Goal: Task Accomplishment & Management: Complete application form

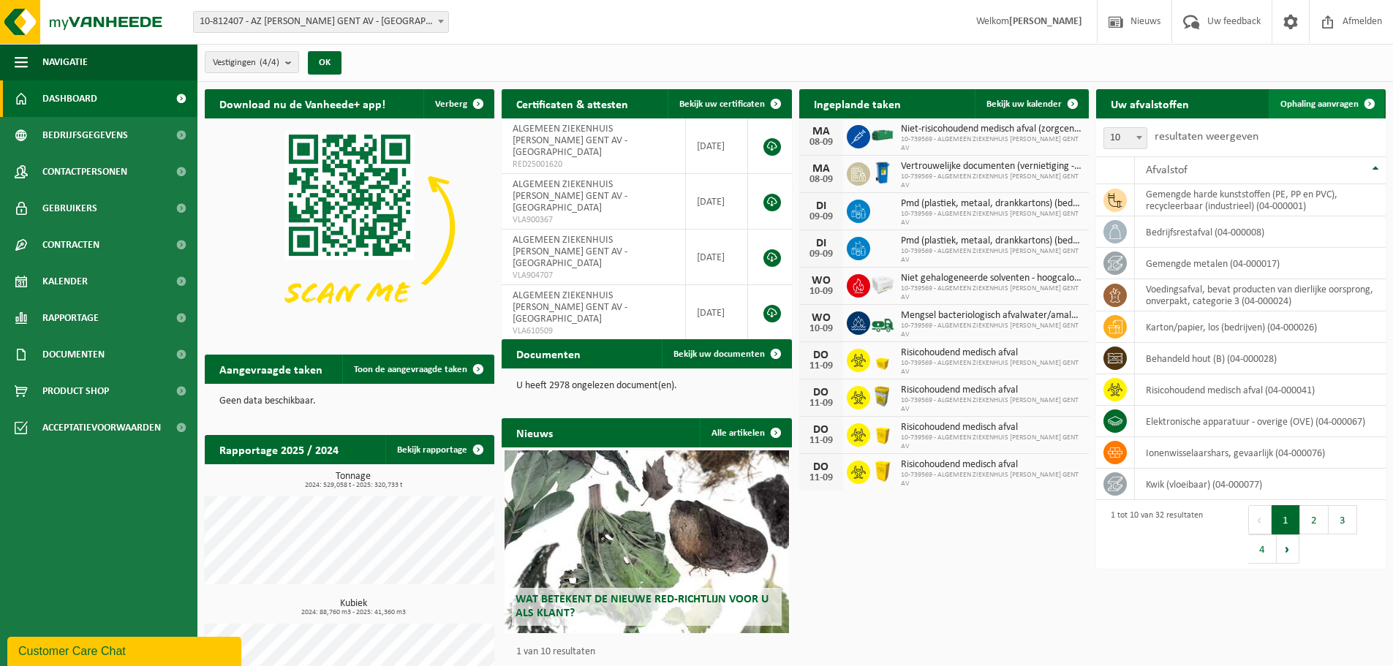
click at [1333, 101] on span "Ophaling aanvragen" at bounding box center [1320, 104] width 78 height 10
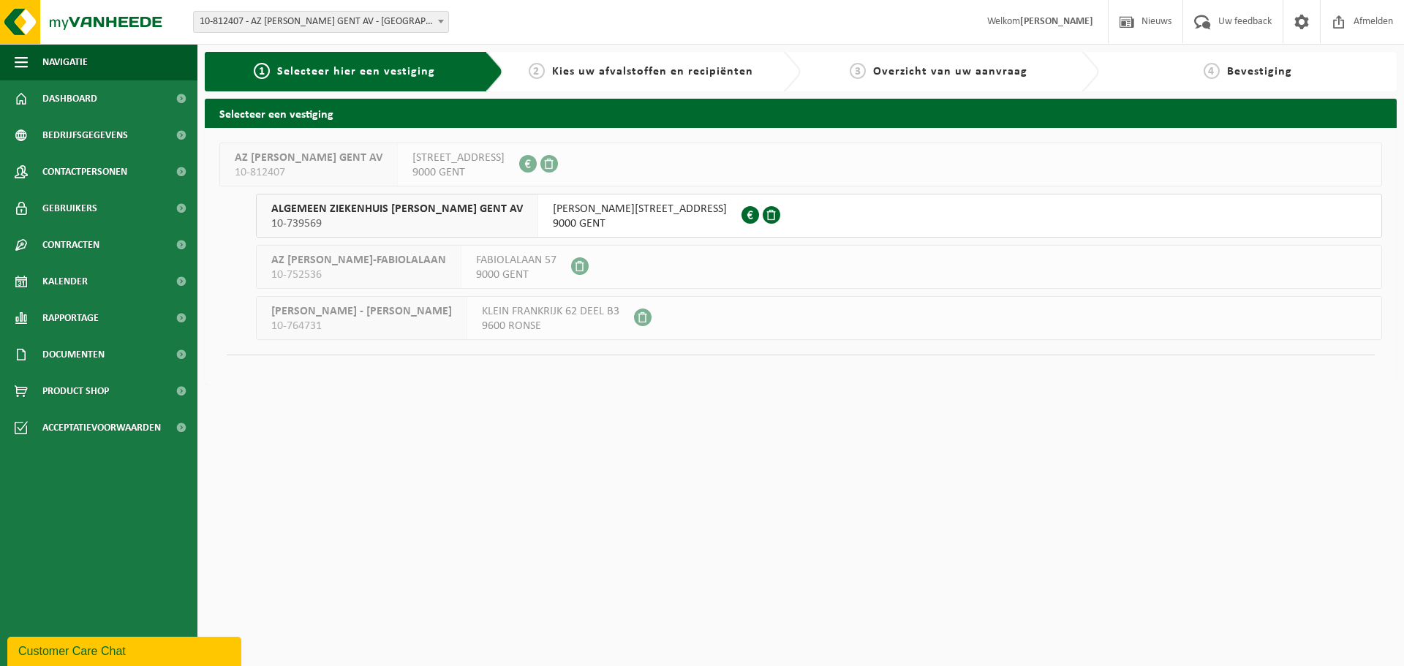
click at [603, 222] on span "9000 GENT" at bounding box center [640, 224] width 174 height 15
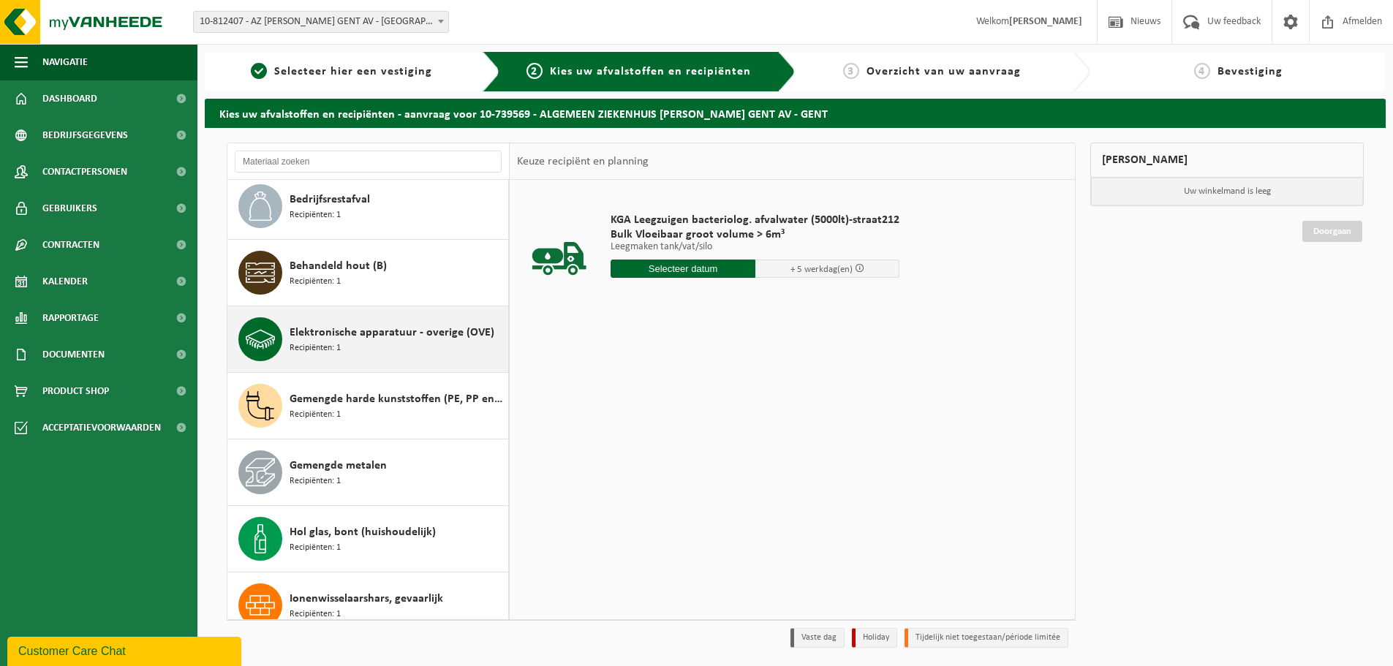
scroll to position [146, 0]
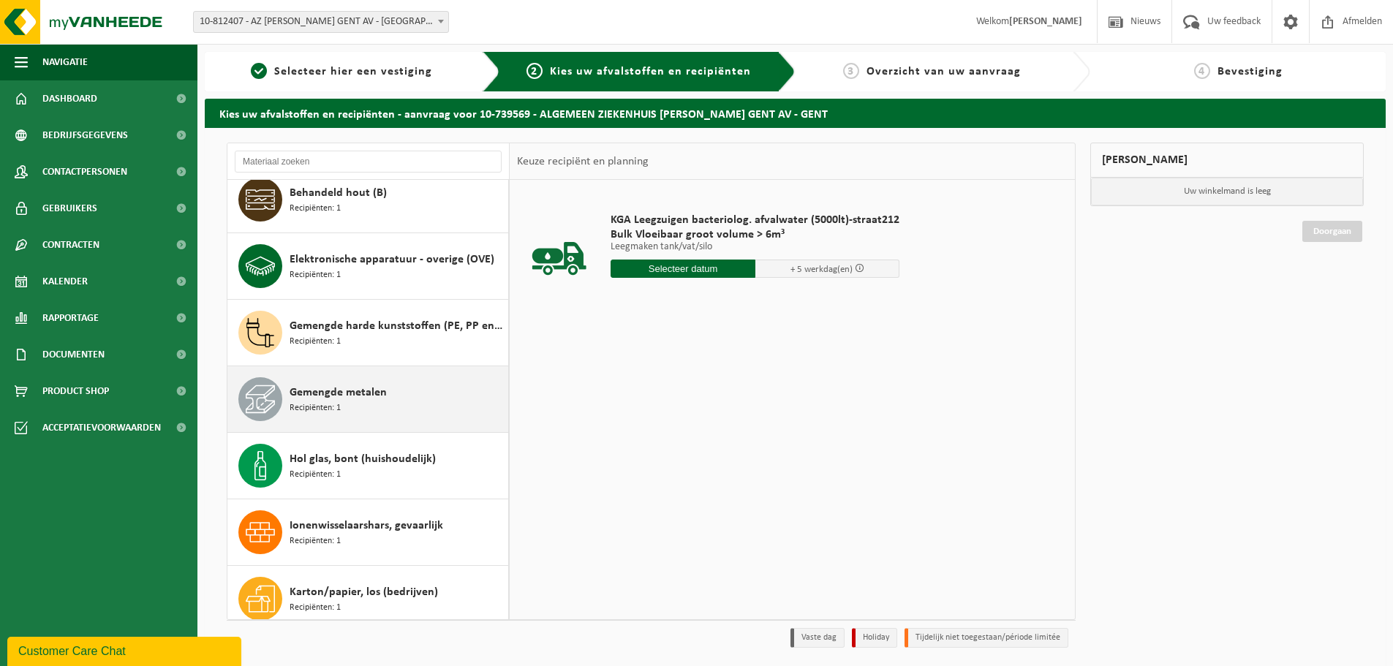
click at [347, 402] on div "Gemengde metalen Recipiënten: 1" at bounding box center [397, 399] width 215 height 44
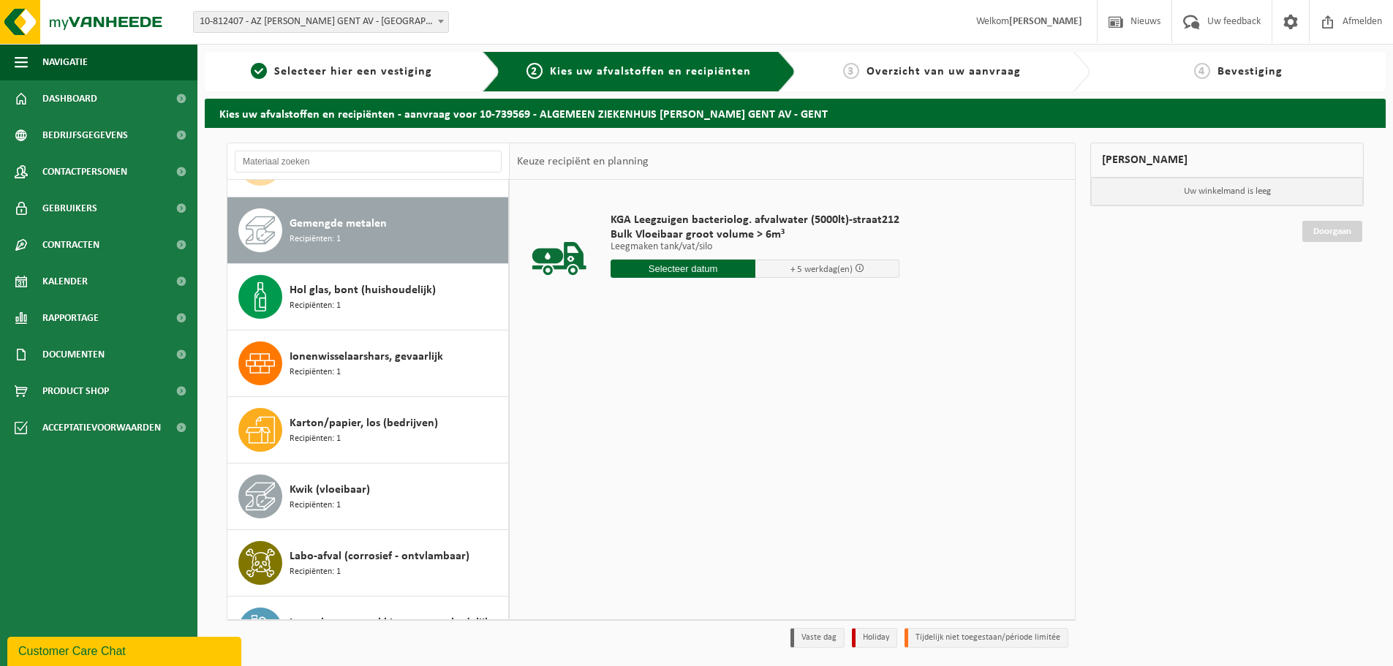
scroll to position [333, 0]
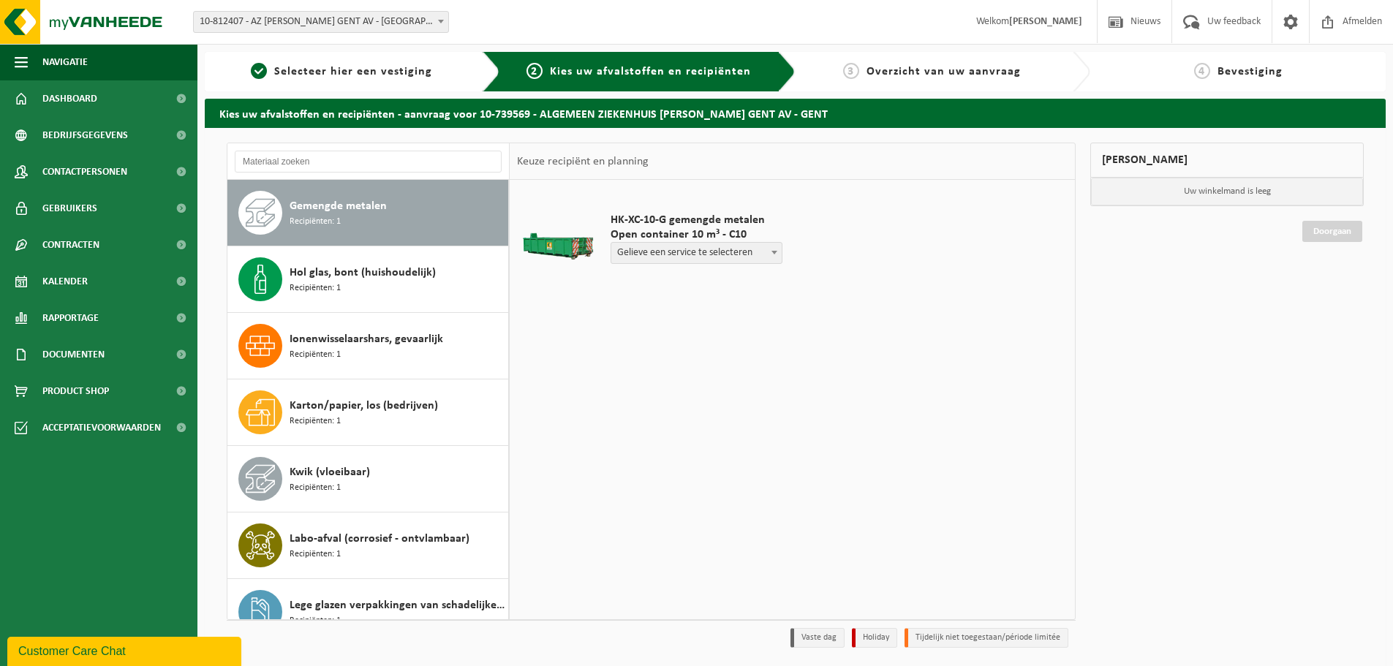
click at [698, 249] on span "Gelieve een service te selecteren" at bounding box center [697, 253] width 170 height 20
select select "P2PL-VEL-055220_HK-XC-10-GN-00_04-000017_46"
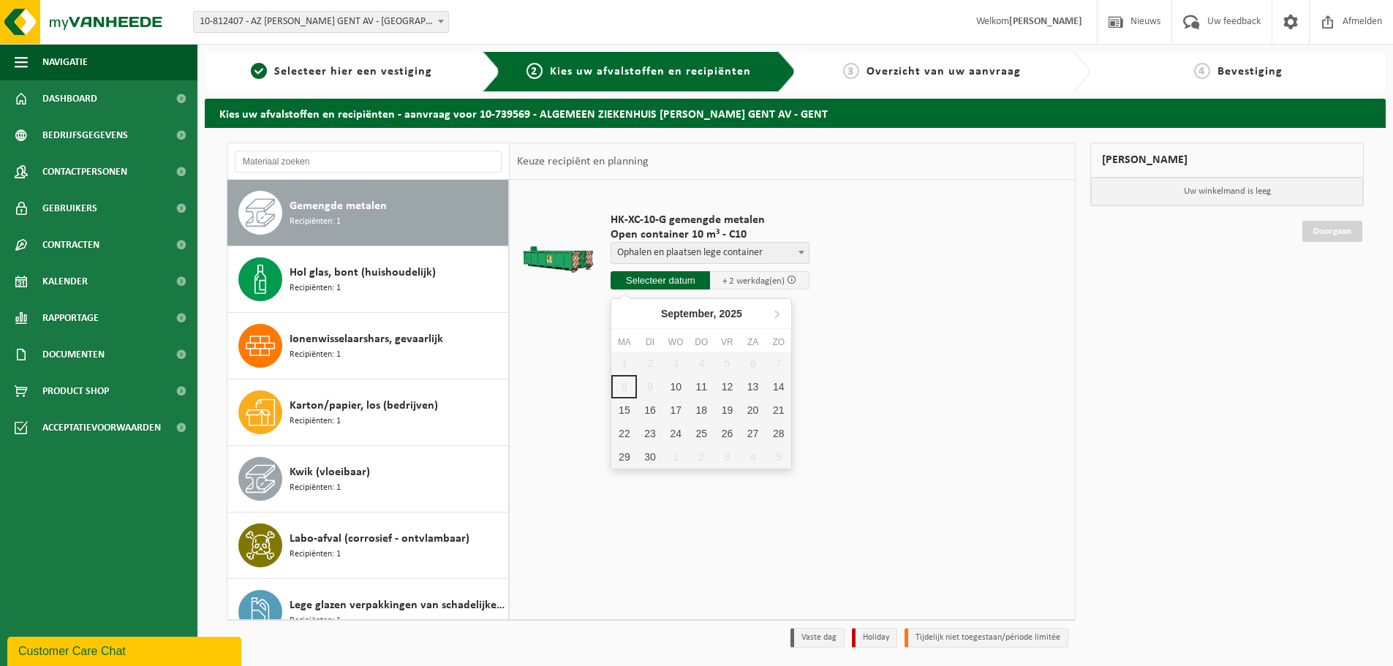
click at [664, 285] on input "text" at bounding box center [660, 280] width 99 height 18
click at [676, 388] on div "10" at bounding box center [676, 386] width 26 height 23
type input "Van 2025-09-10"
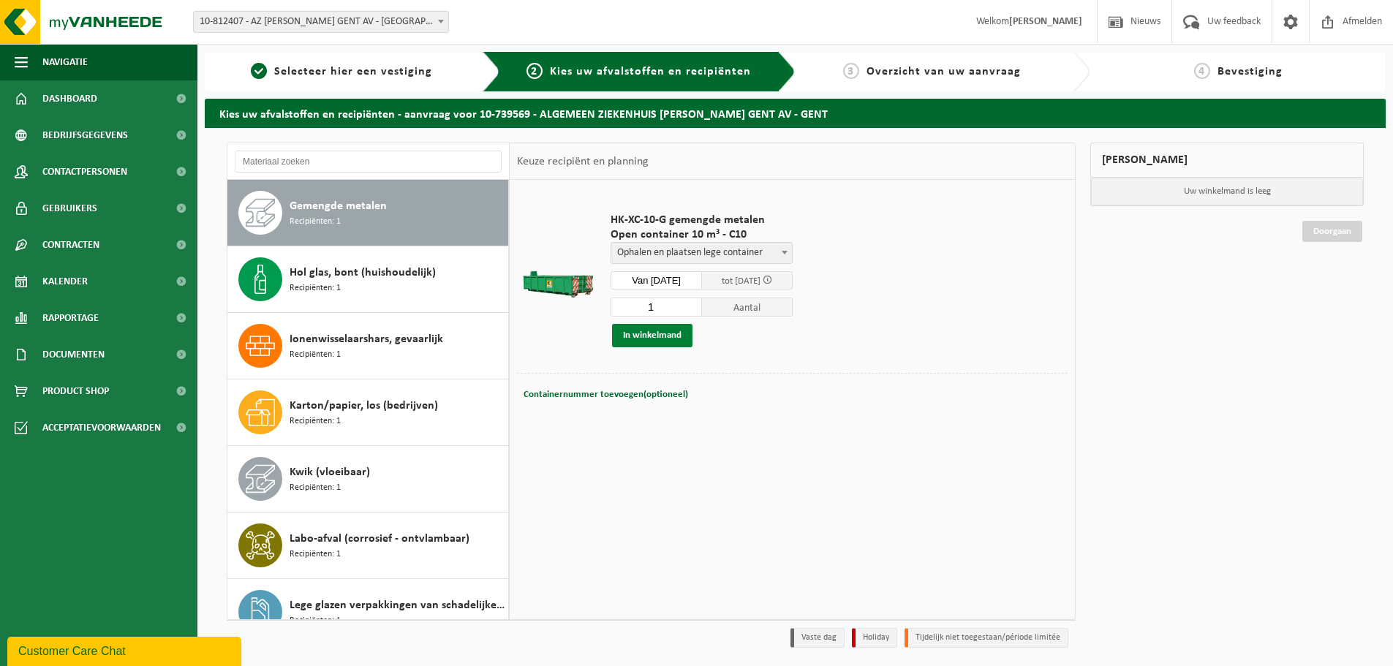
click at [647, 332] on button "In winkelmand" at bounding box center [652, 335] width 80 height 23
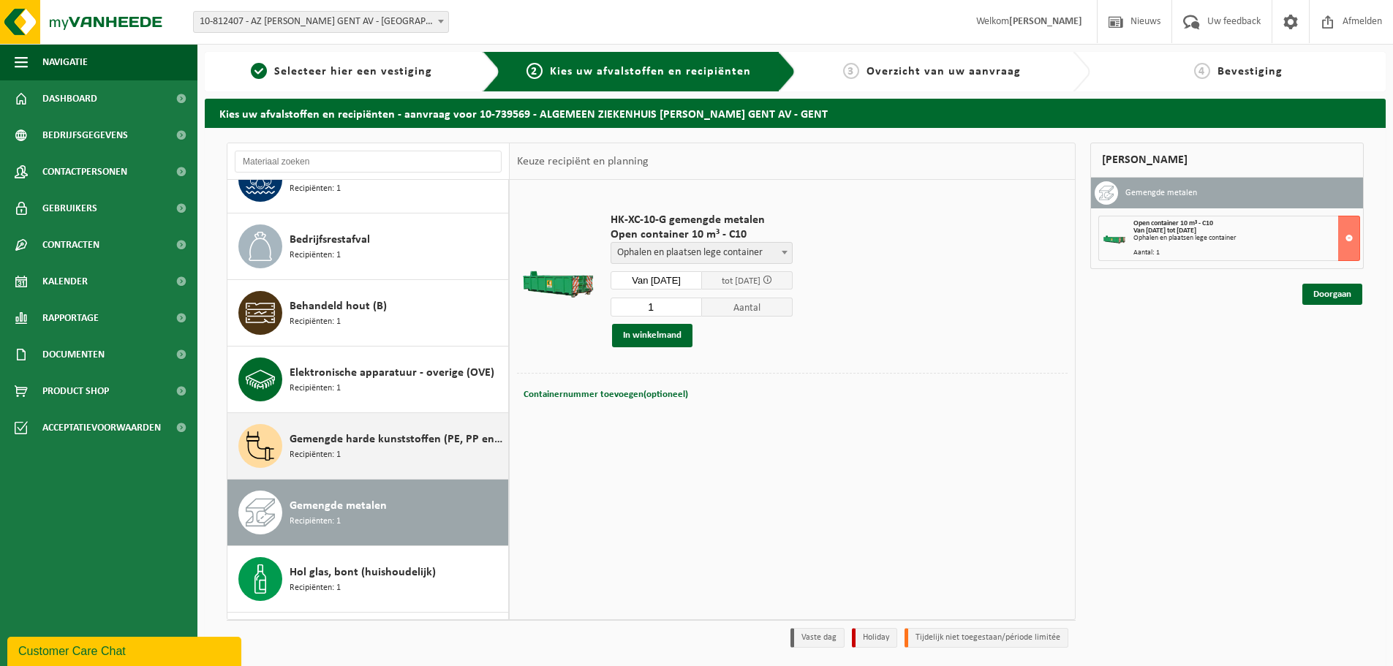
scroll to position [0, 0]
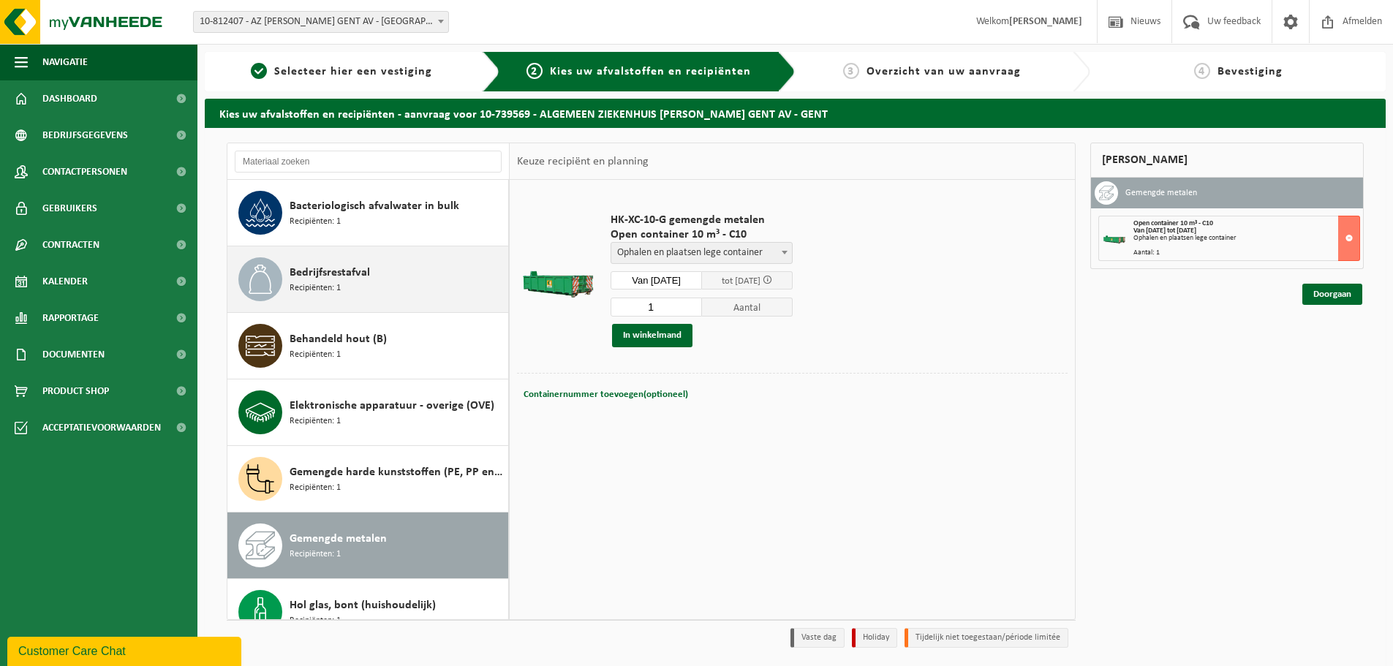
click at [339, 271] on span "Bedrijfsrestafval" at bounding box center [330, 273] width 80 height 18
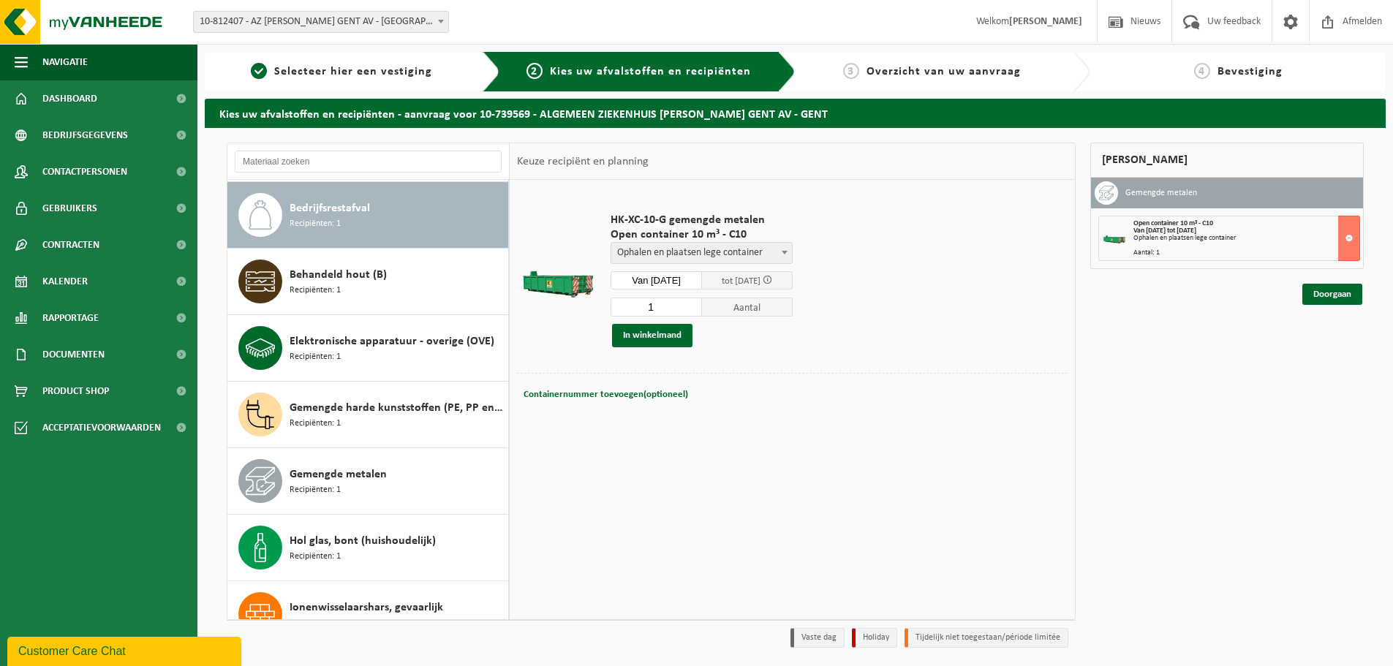
scroll to position [67, 0]
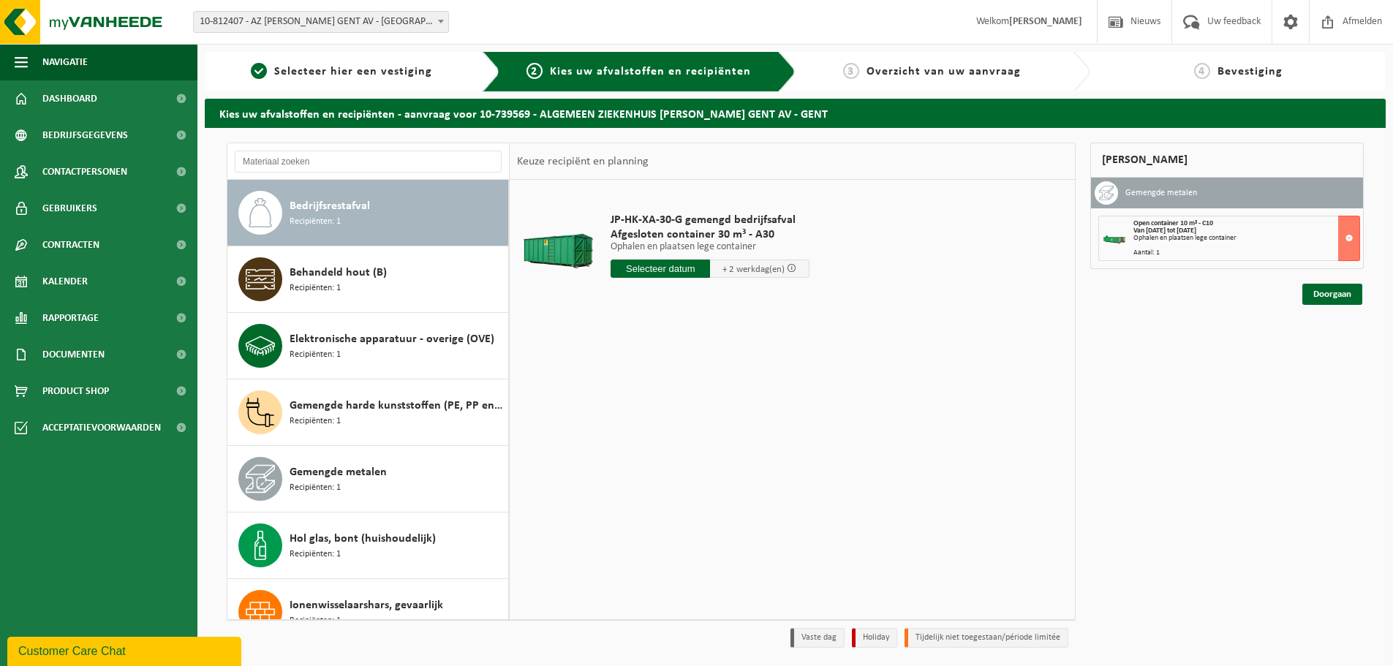
click at [669, 265] on input "text" at bounding box center [660, 269] width 99 height 18
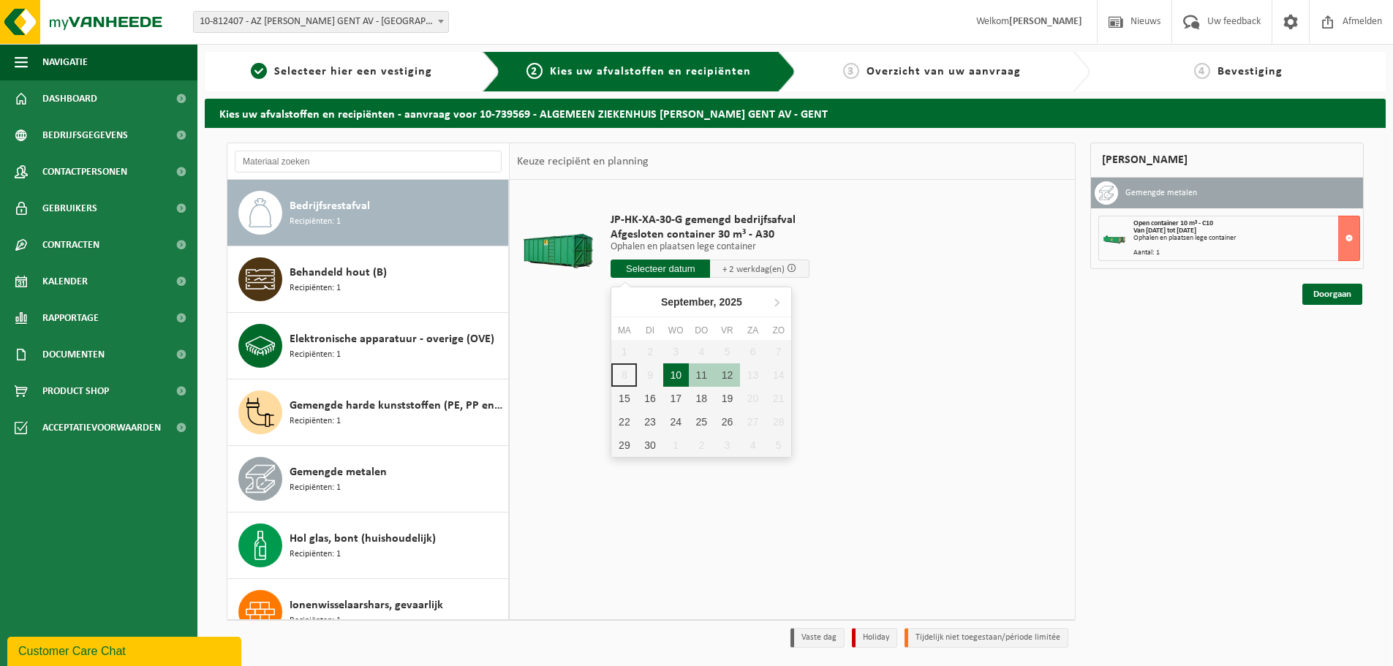
click at [677, 377] on div "10" at bounding box center [676, 375] width 26 height 23
type input "Van 2025-09-10"
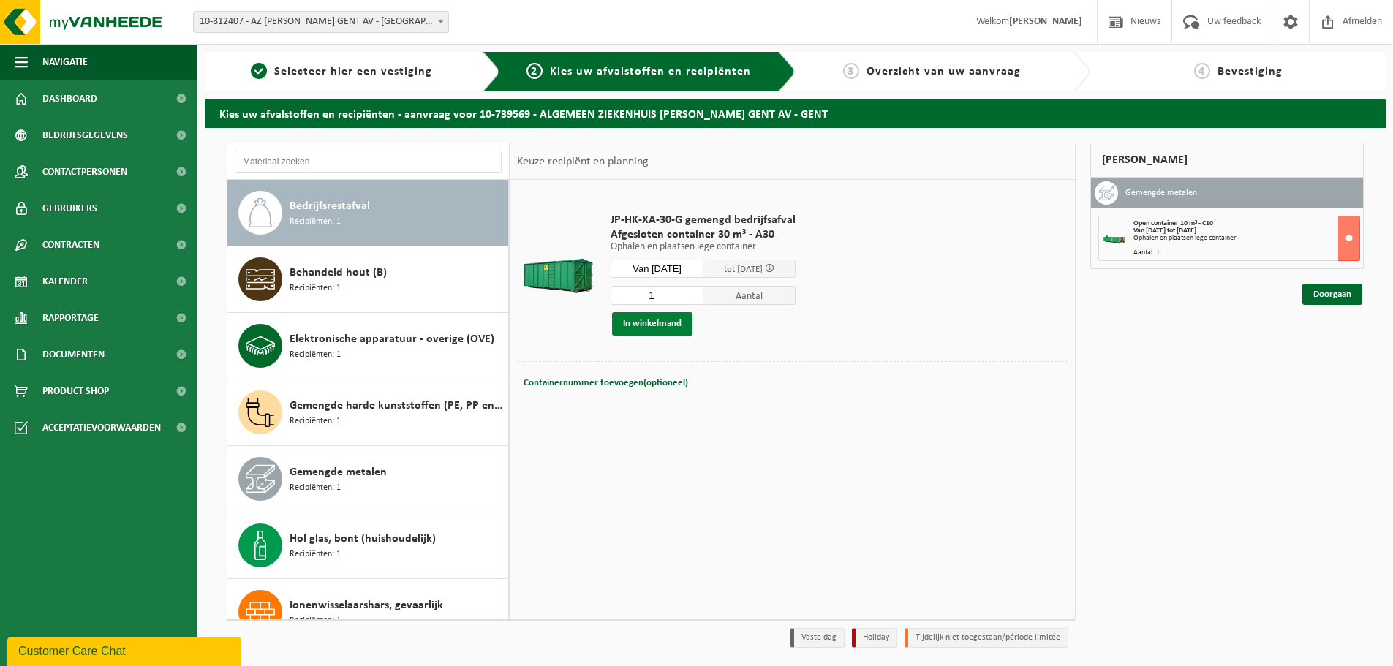
click at [663, 321] on button "In winkelmand" at bounding box center [652, 323] width 80 height 23
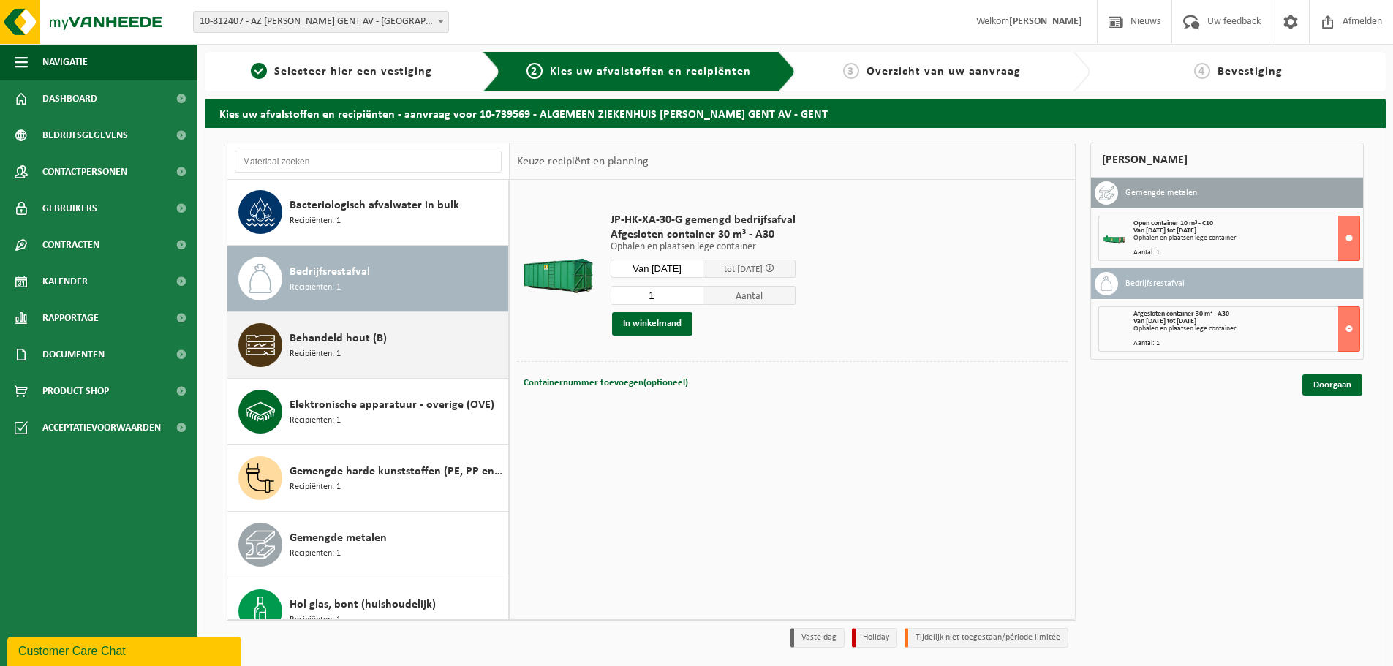
scroll to position [0, 0]
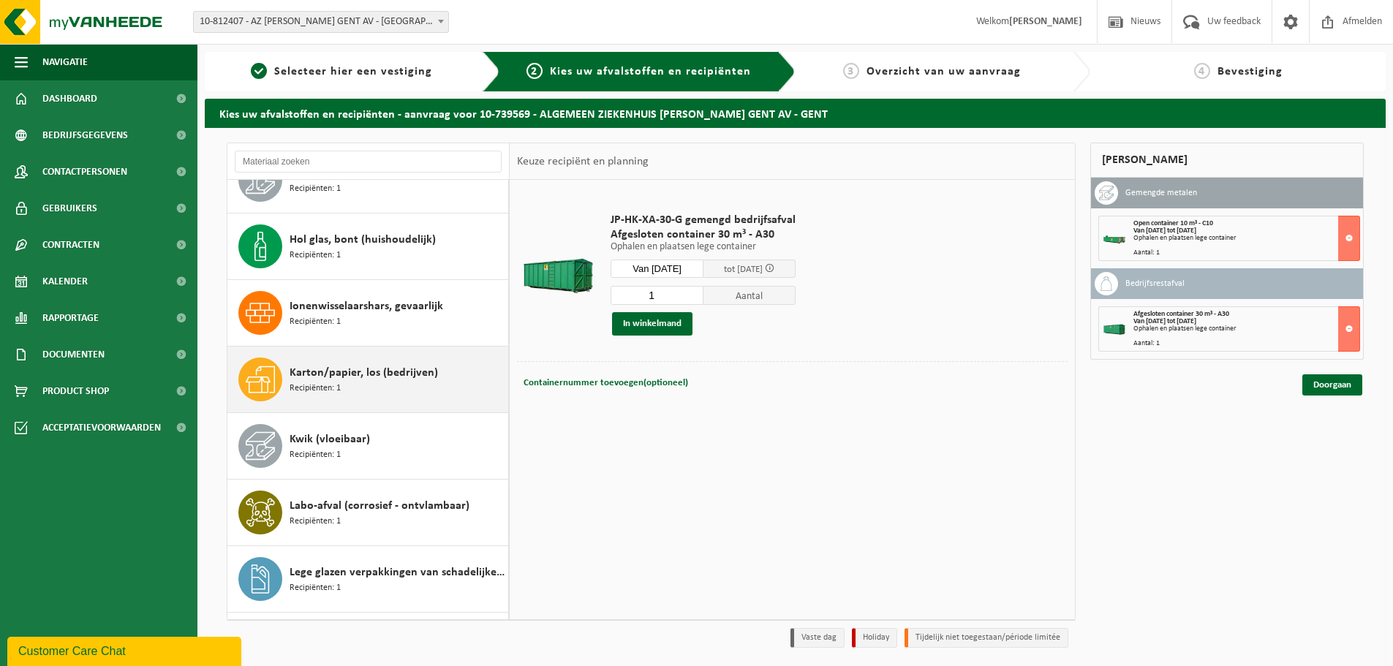
drag, startPoint x: 352, startPoint y: 368, endPoint x: 486, endPoint y: 368, distance: 134.6
click at [352, 369] on span "Karton/papier, los (bedrijven)" at bounding box center [364, 373] width 148 height 18
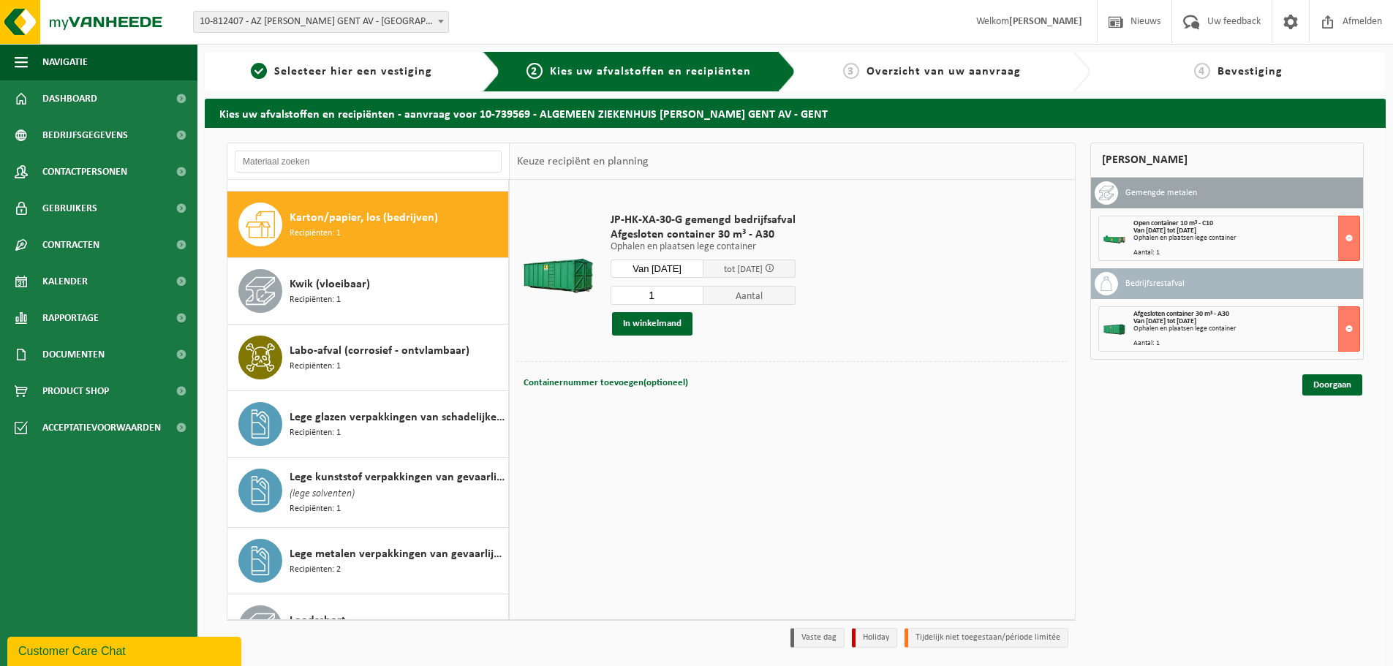
scroll to position [533, 0]
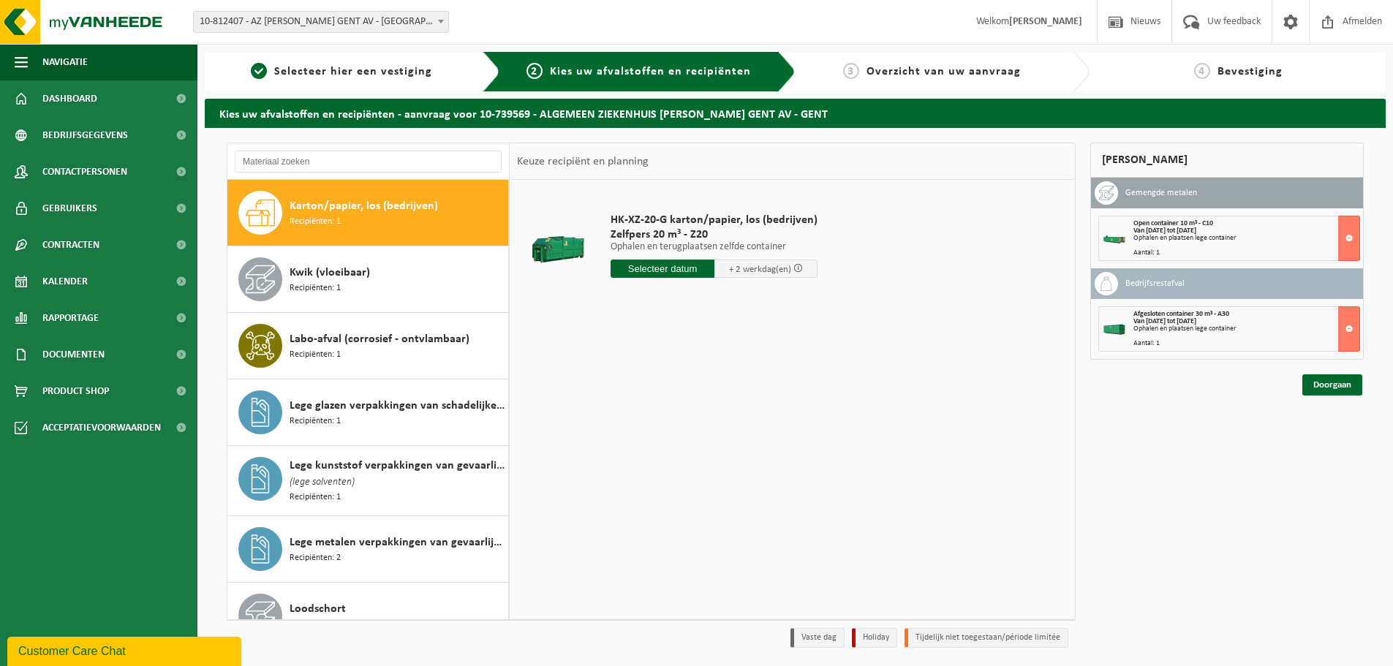
click at [668, 263] on input "text" at bounding box center [663, 269] width 104 height 18
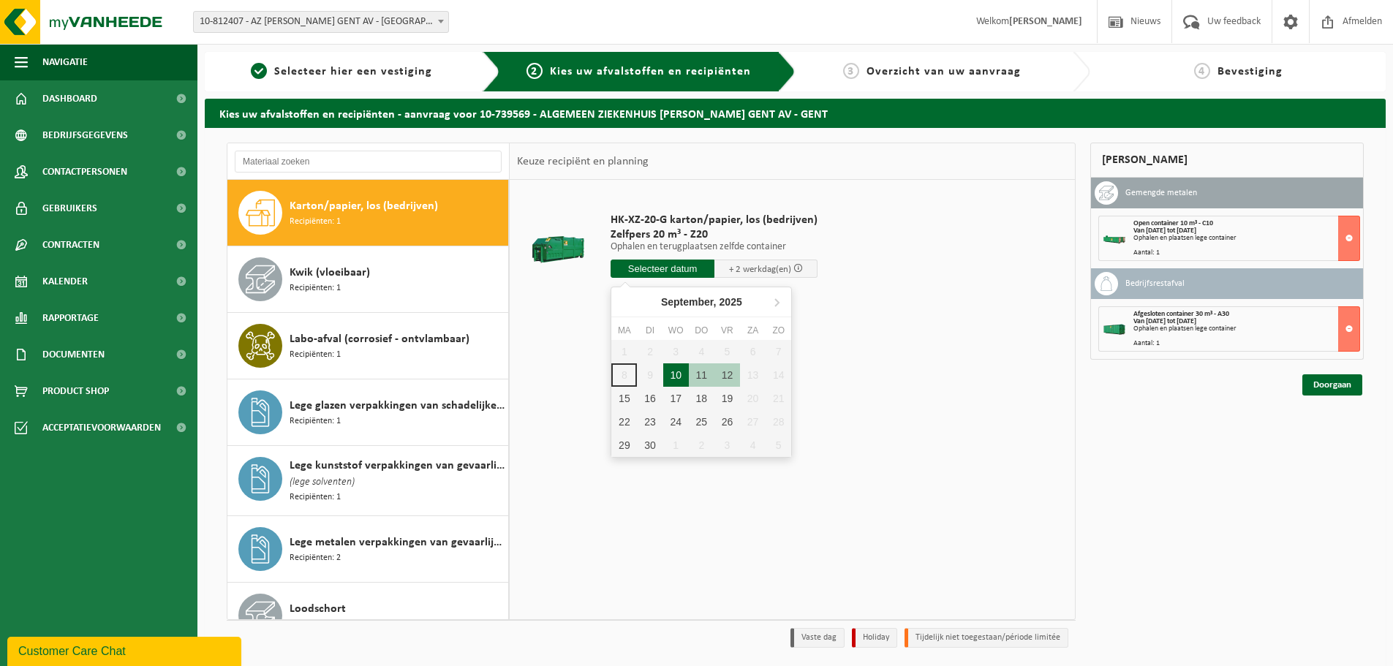
click at [677, 375] on div "10" at bounding box center [676, 375] width 26 height 23
type input "Van 2025-09-10"
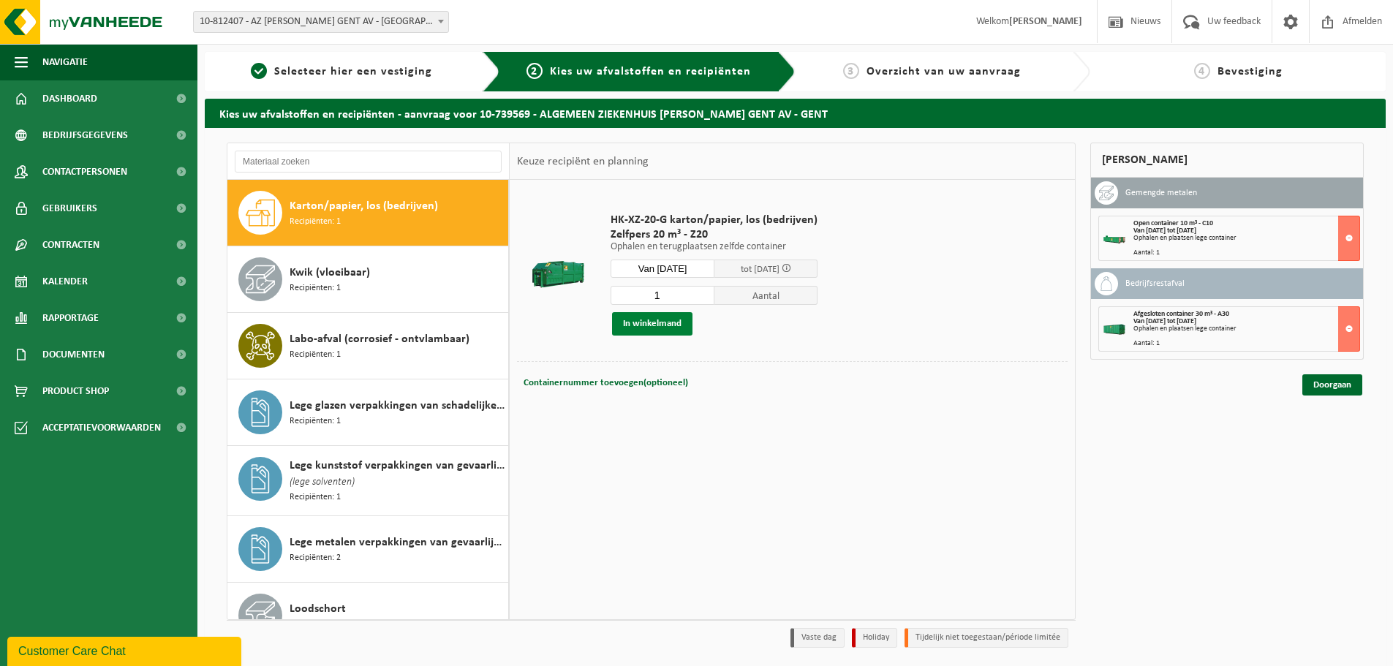
click at [658, 328] on button "In winkelmand" at bounding box center [652, 323] width 80 height 23
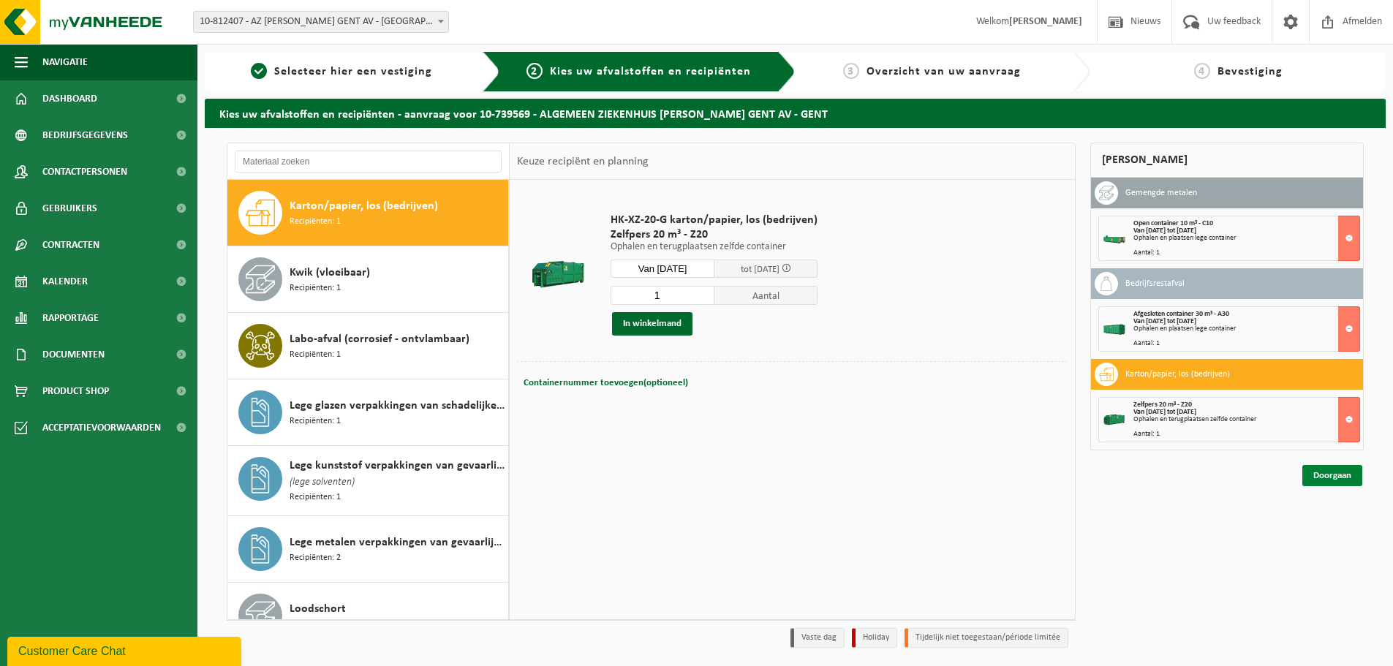
click at [1322, 470] on link "Doorgaan" at bounding box center [1333, 475] width 60 height 21
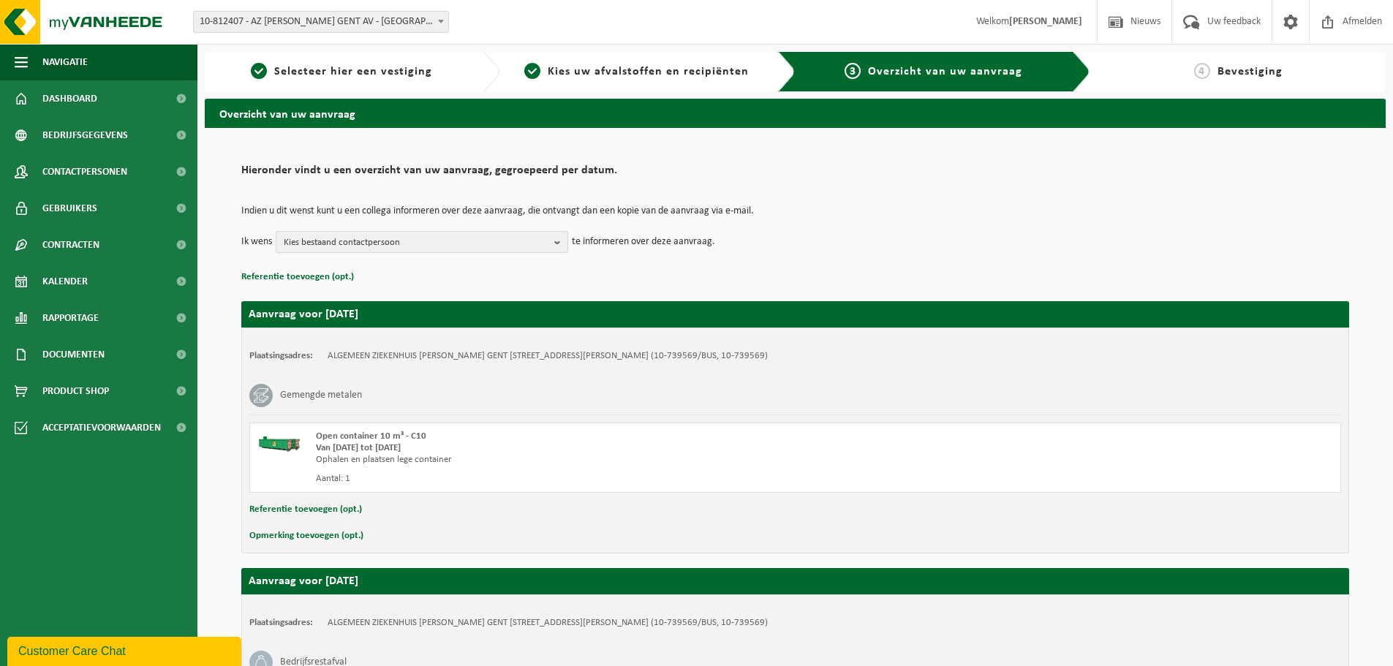
click at [560, 241] on b "button" at bounding box center [560, 242] width 13 height 20
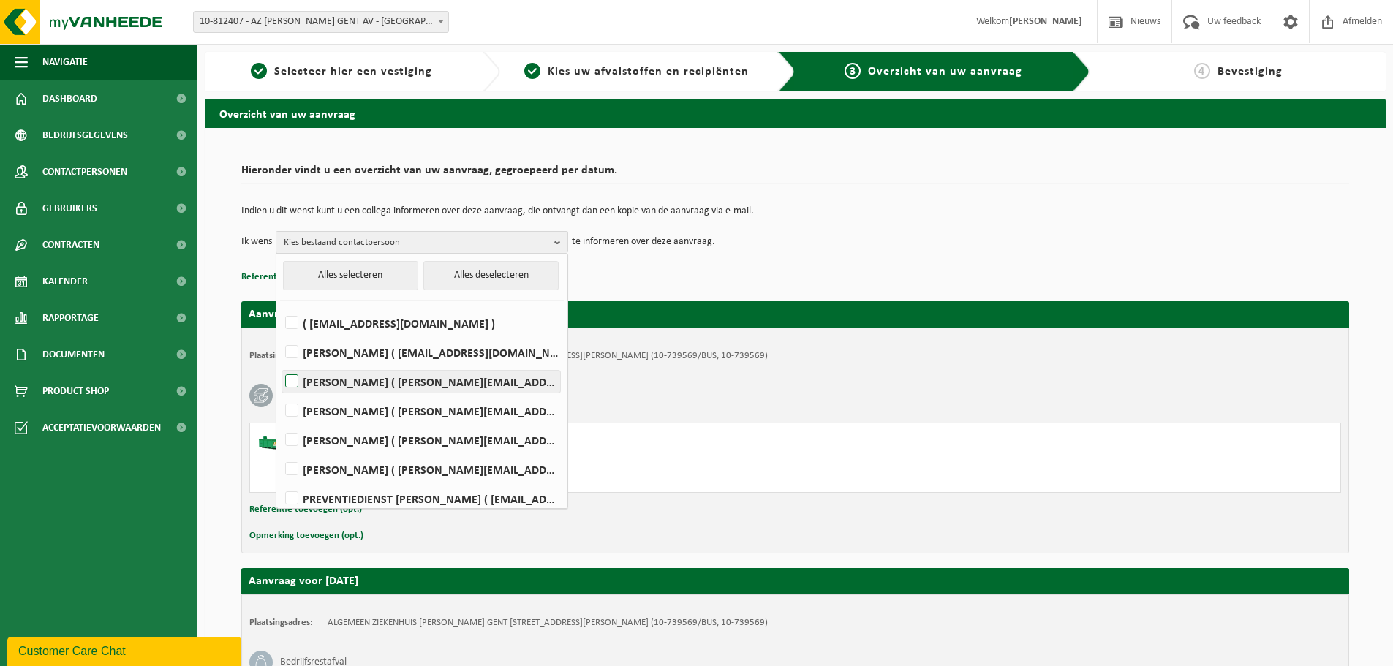
click at [290, 383] on label "[PERSON_NAME] ( [PERSON_NAME][EMAIL_ADDRESS][DOMAIN_NAME] )" at bounding box center [421, 382] width 278 height 22
click at [280, 364] on input "Tatjana De Vlieger ( tatjana.devlieger@janpalfijngent.be )" at bounding box center [279, 363] width 1 height 1
checkbox input "true"
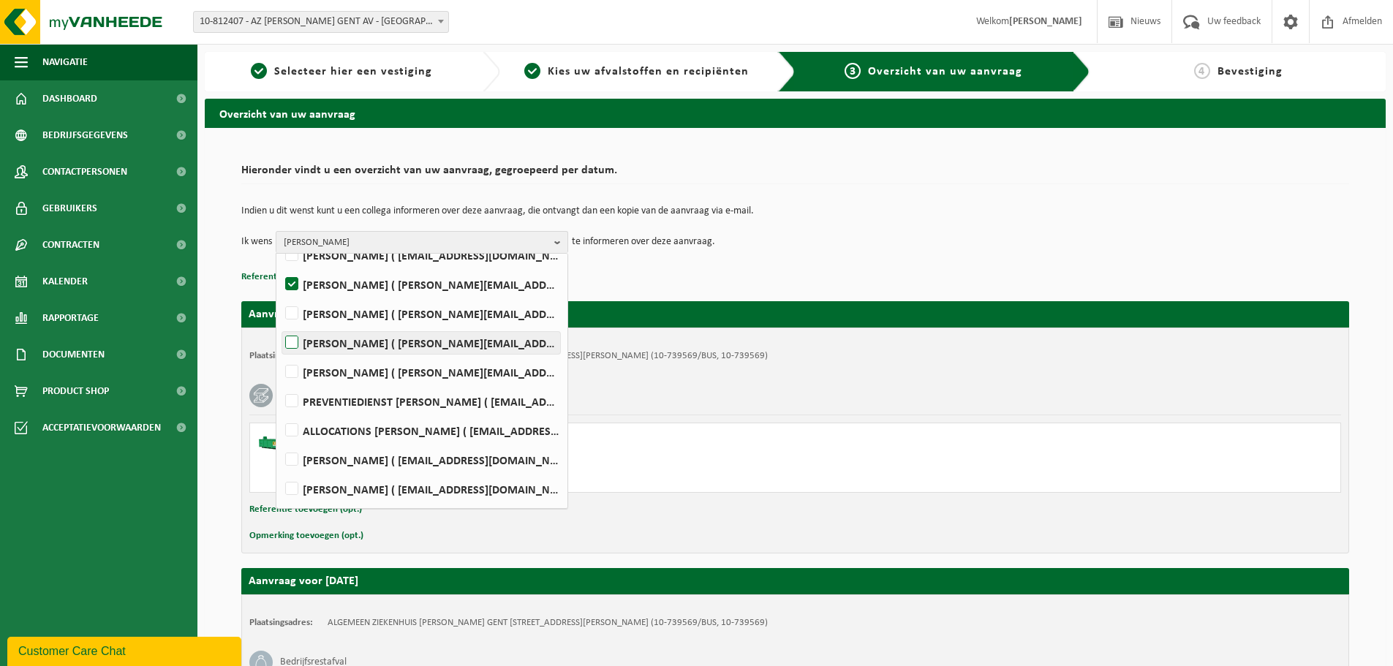
scroll to position [73, 0]
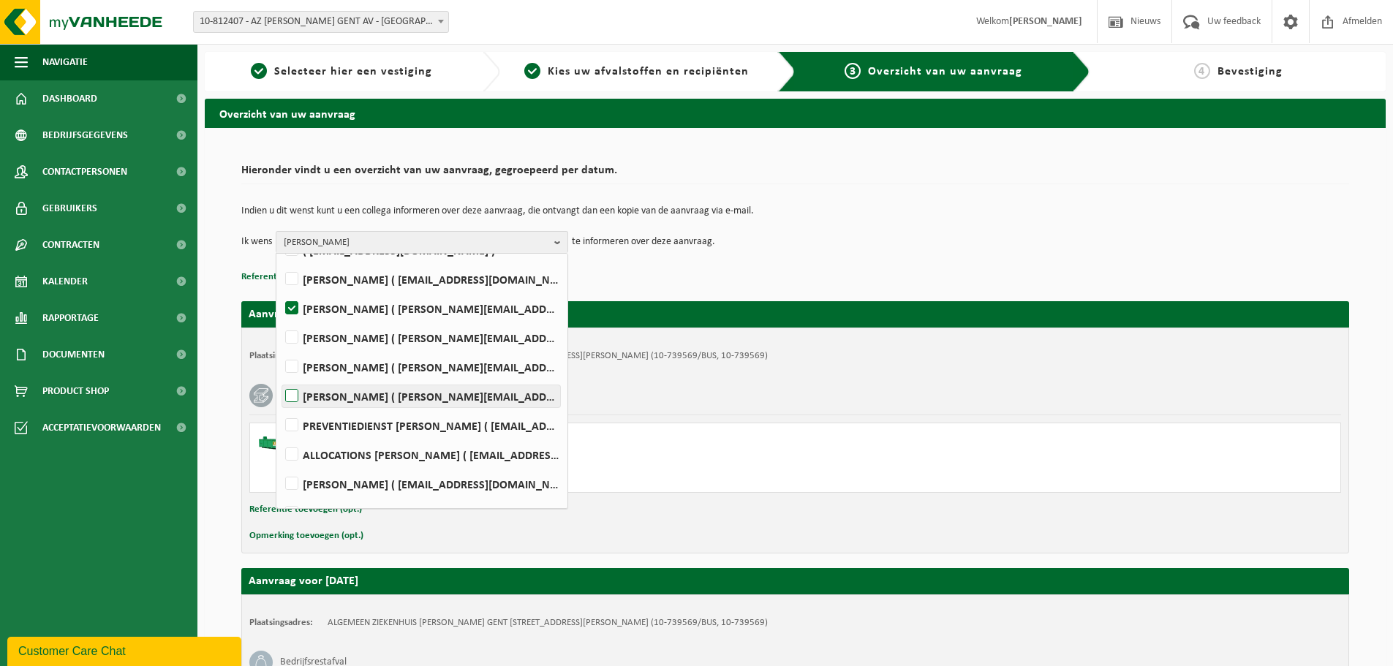
drag, startPoint x: 291, startPoint y: 398, endPoint x: 353, endPoint y: 402, distance: 61.6
click at [292, 398] on label "Claudia Hoste ( claudia.hoste@janpalfijngent.be )" at bounding box center [421, 396] width 278 height 22
click at [280, 378] on input "Claudia Hoste ( claudia.hoste@janpalfijngent.be )" at bounding box center [279, 377] width 1 height 1
checkbox input "true"
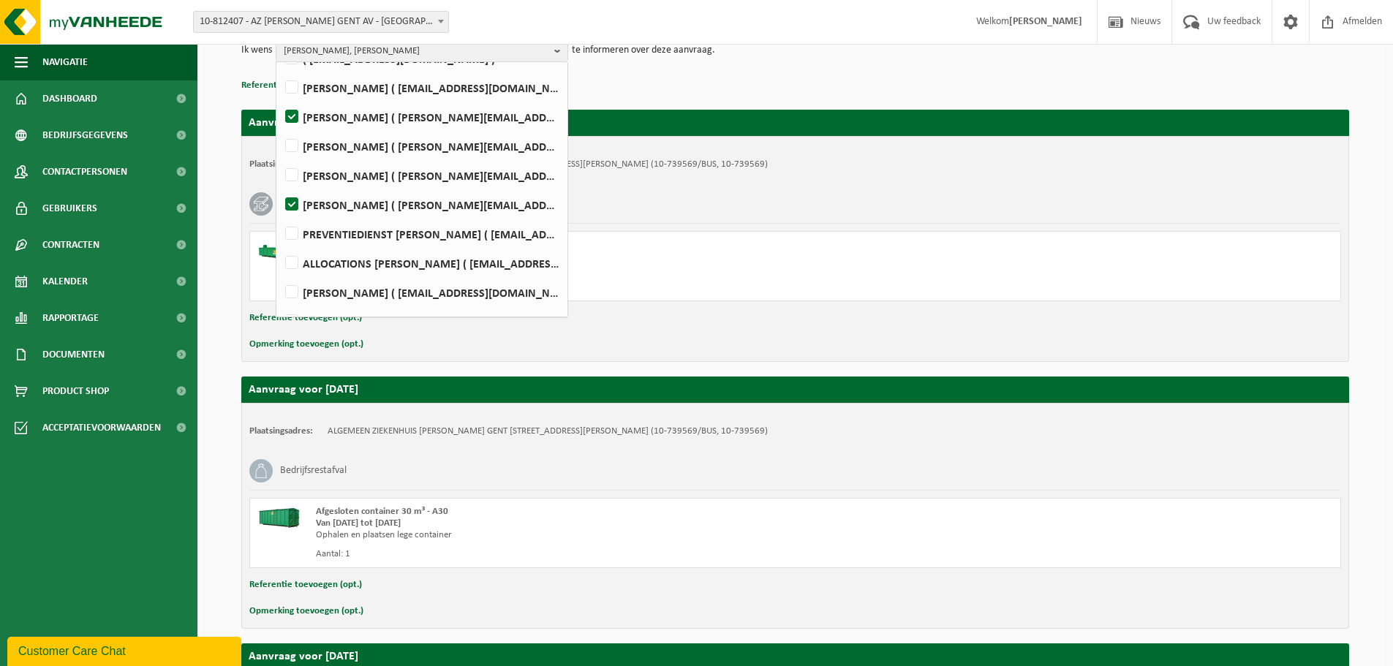
scroll to position [203, 0]
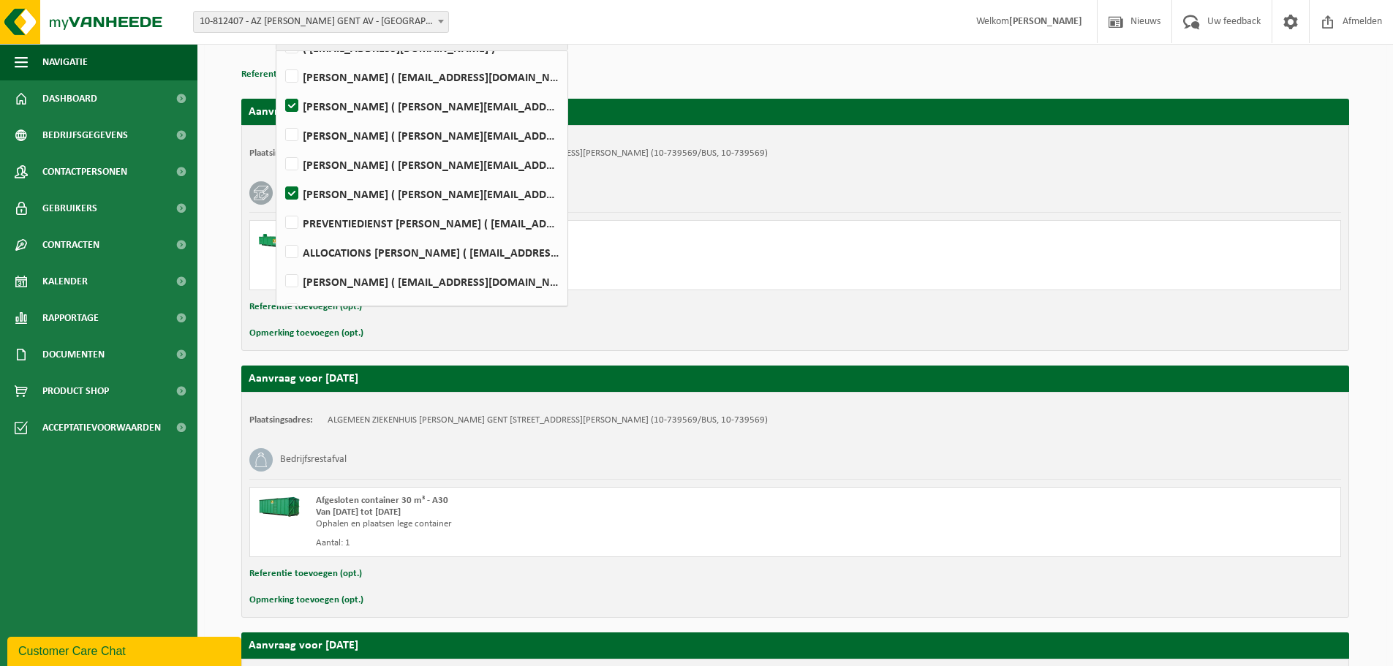
click at [684, 255] on div "Ophalen en plaatsen lege container" at bounding box center [585, 258] width 538 height 12
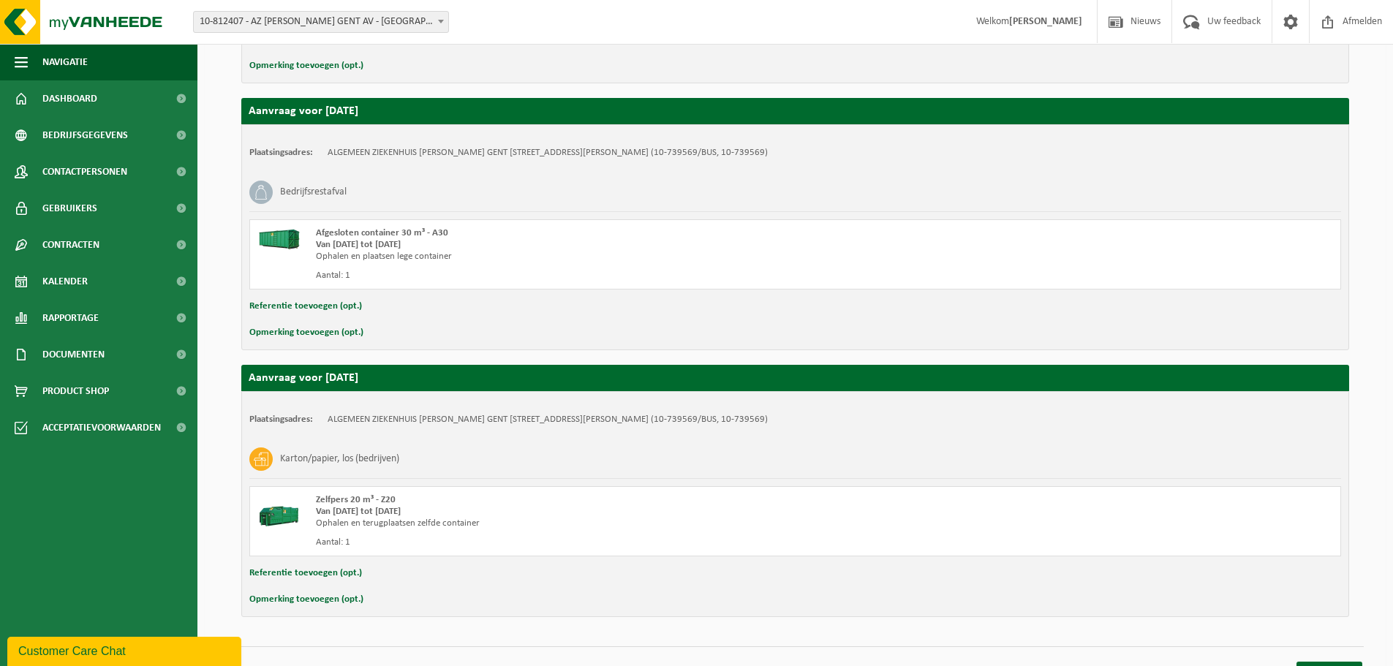
scroll to position [495, 0]
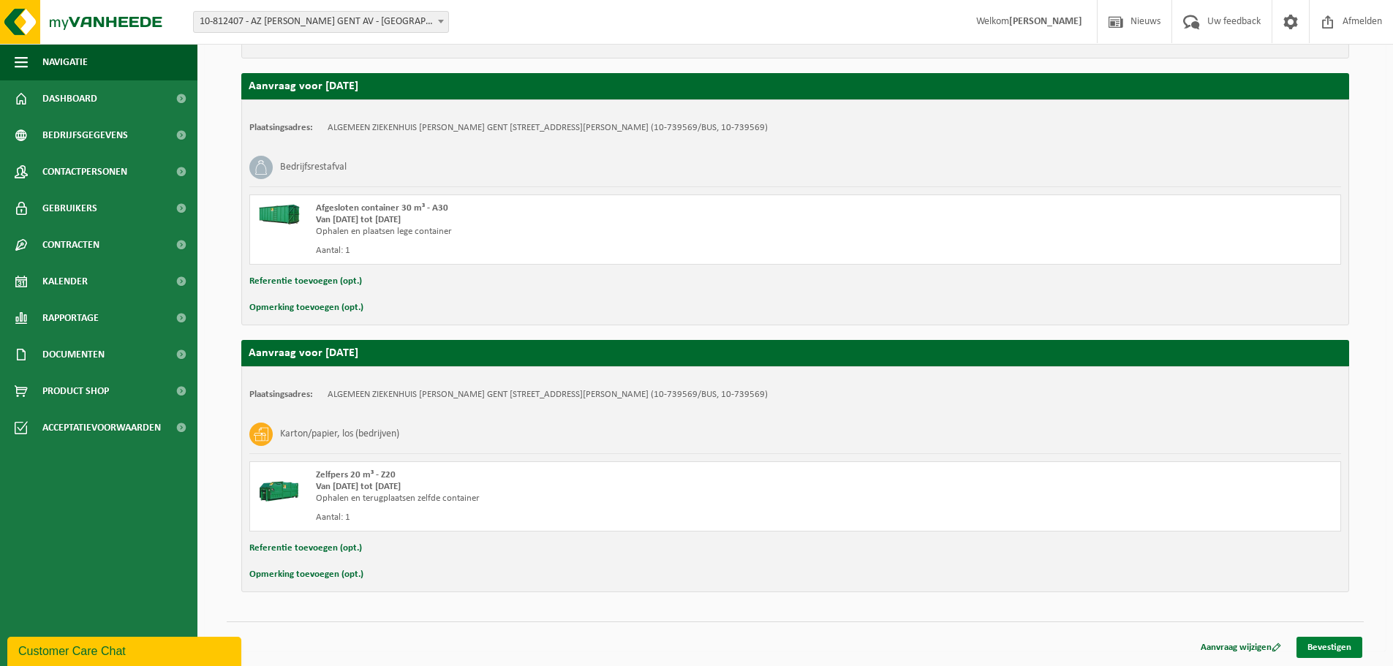
click at [1342, 647] on link "Bevestigen" at bounding box center [1330, 647] width 66 height 21
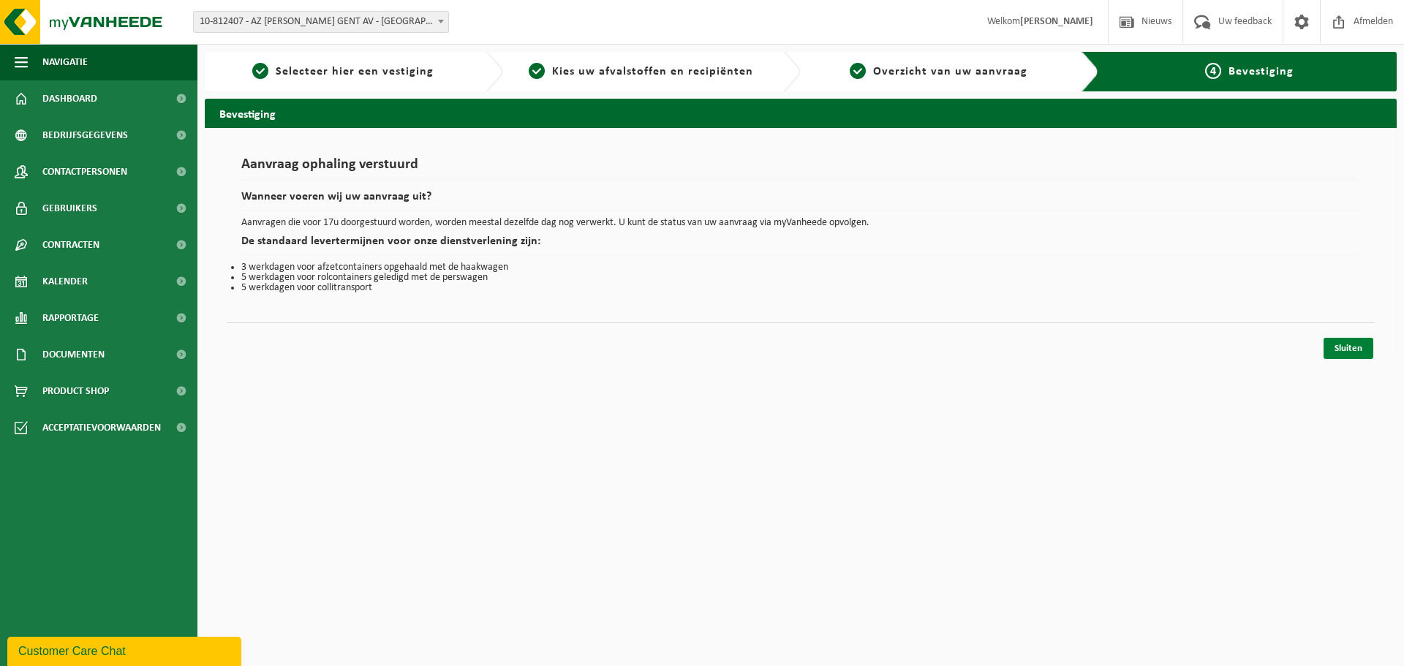
click at [1357, 349] on link "Sluiten" at bounding box center [1349, 348] width 50 height 21
